Goal: Task Accomplishment & Management: Complete application form

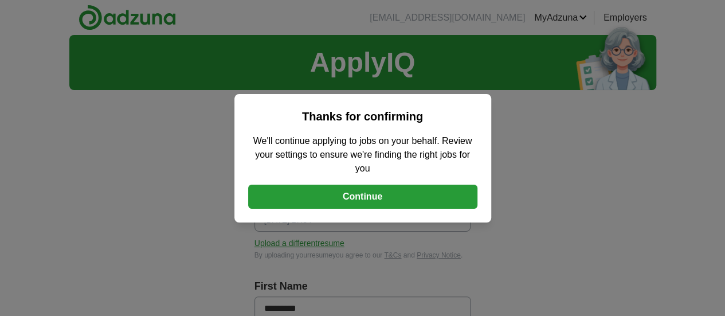
click at [365, 201] on button "Continue" at bounding box center [362, 197] width 229 height 24
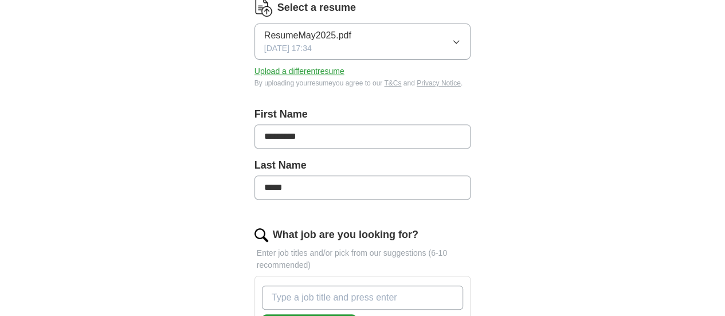
scroll to position [198, 0]
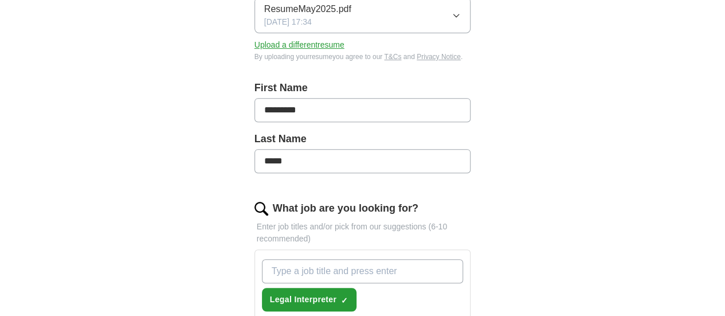
click at [657, 197] on div "ApplyIQ Let ApplyIQ do the hard work of searching and applying for jobs. Just t…" at bounding box center [362, 320] width 587 height 967
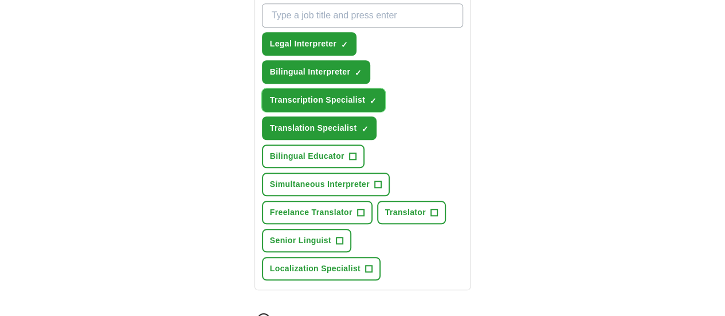
scroll to position [456, 0]
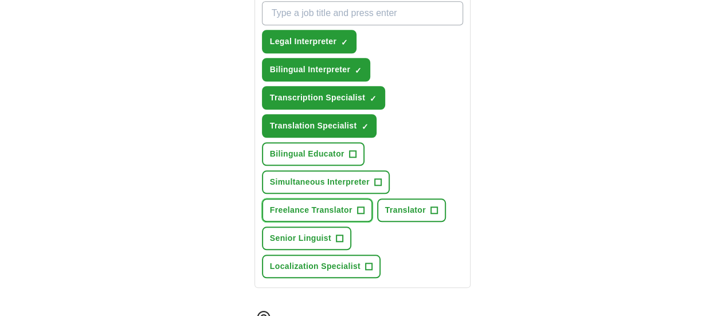
click at [357, 206] on span "+" at bounding box center [360, 210] width 7 height 9
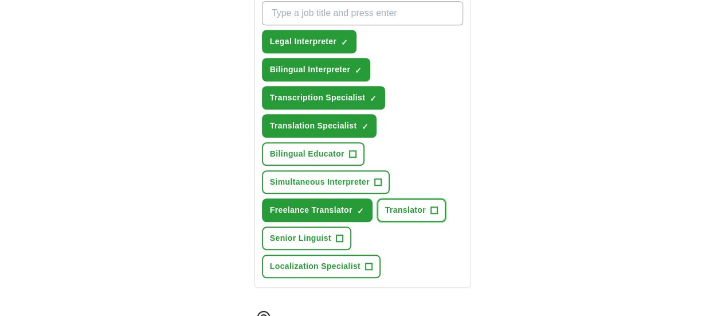
click at [431, 206] on span "+" at bounding box center [434, 210] width 7 height 9
click at [299, 36] on span "Legal Interpreter" at bounding box center [303, 42] width 67 height 12
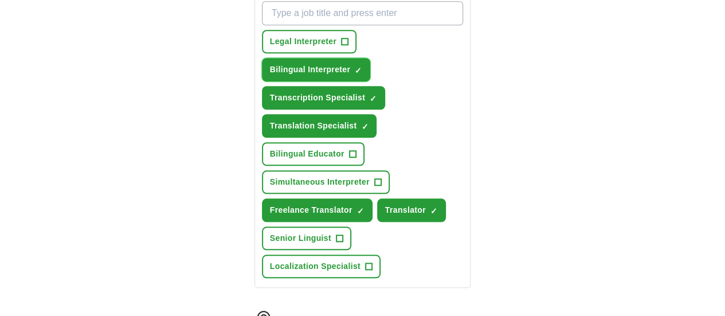
click at [350, 64] on span "Bilingual Interpreter" at bounding box center [310, 70] width 80 height 12
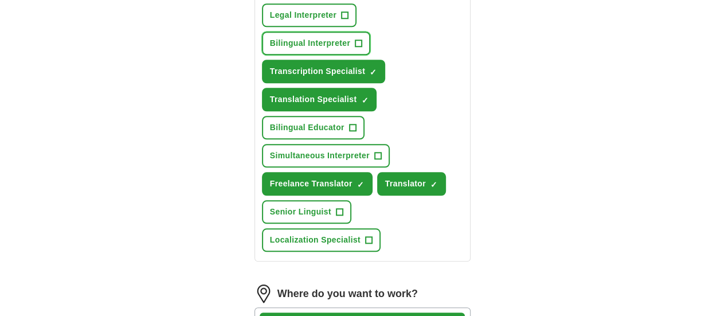
scroll to position [491, 0]
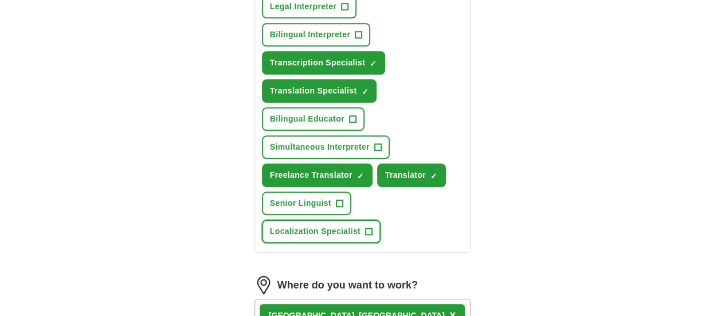
click at [381, 220] on button "Localization Specialist +" at bounding box center [321, 232] width 119 height 24
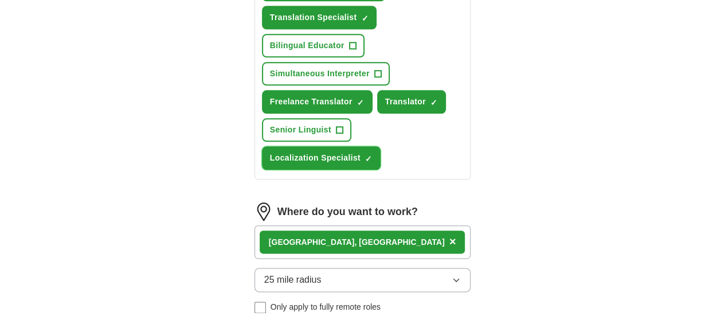
scroll to position [585, 0]
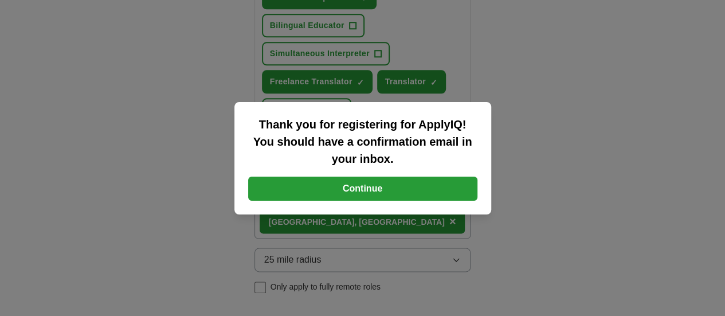
click at [347, 184] on button "Continue" at bounding box center [362, 189] width 229 height 24
